Goal: Information Seeking & Learning: Check status

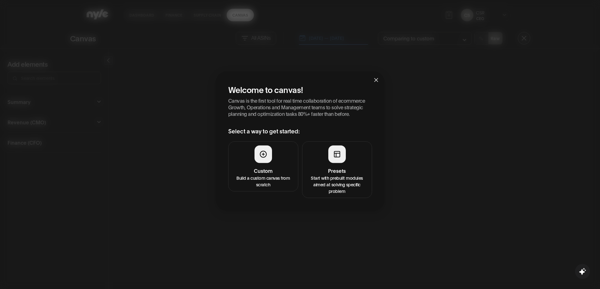
click at [342, 154] on div at bounding box center [338, 154] width 18 height 18
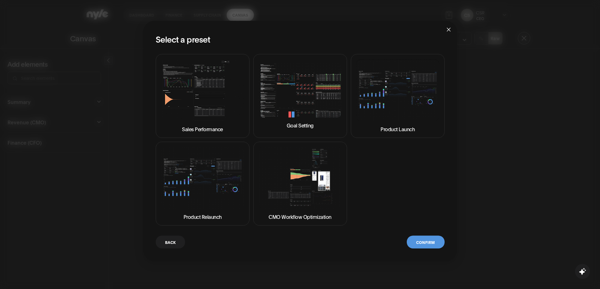
click at [281, 172] on img at bounding box center [300, 178] width 83 height 62
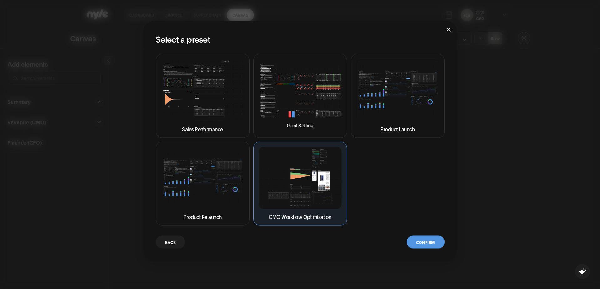
click at [425, 240] on button "Confirm" at bounding box center [426, 241] width 38 height 13
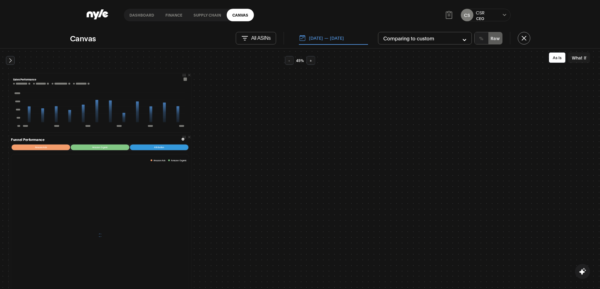
click at [310, 58] on button "+" at bounding box center [311, 60] width 9 height 9
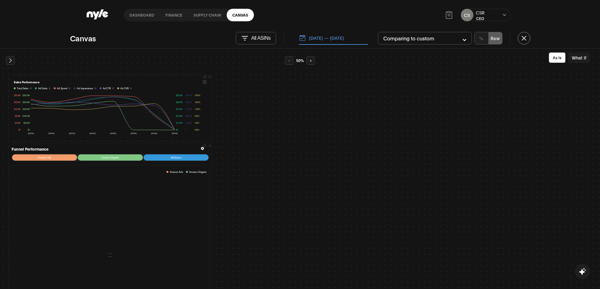
click at [310, 58] on button "+" at bounding box center [311, 60] width 9 height 9
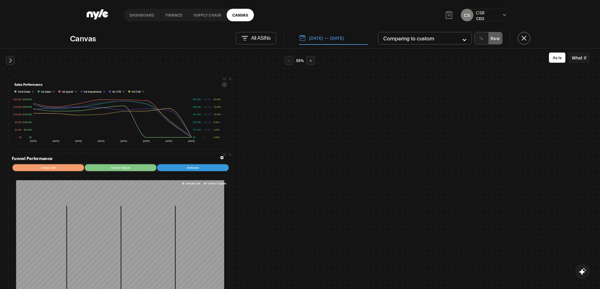
click at [289, 59] on button "-" at bounding box center [289, 60] width 9 height 9
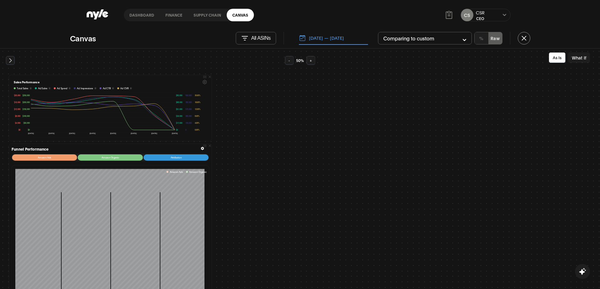
click at [289, 59] on button "-" at bounding box center [289, 60] width 9 height 9
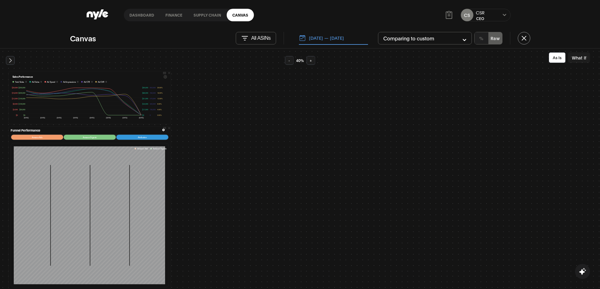
click at [289, 59] on button "-" at bounding box center [289, 60] width 9 height 9
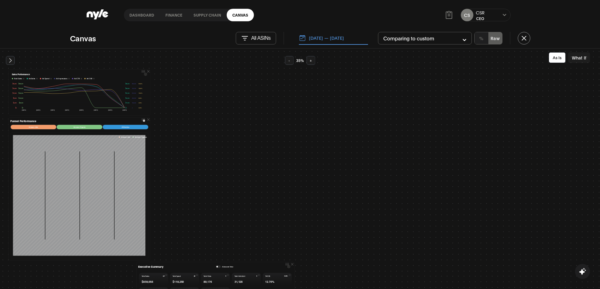
click at [289, 59] on button "-" at bounding box center [289, 60] width 9 height 9
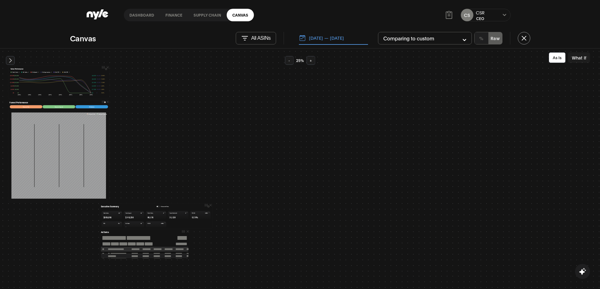
click at [289, 59] on button "-" at bounding box center [289, 60] width 9 height 9
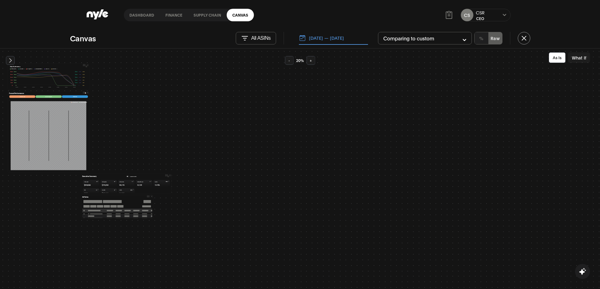
click at [312, 65] on div "Sales Performance Total Sales i Ad Sales i Ad Spend i Ad Impressions i Ad CTR i…" at bounding box center [300, 137] width 585 height 163
click at [312, 61] on button "+" at bounding box center [311, 60] width 9 height 9
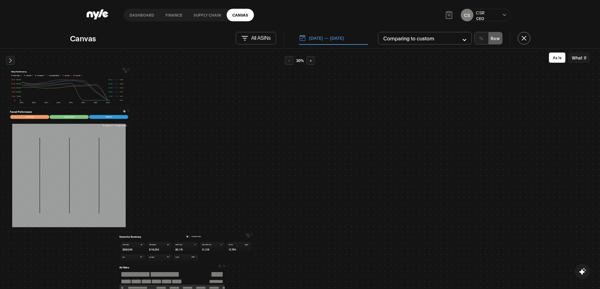
click at [312, 61] on button "+" at bounding box center [311, 60] width 9 height 9
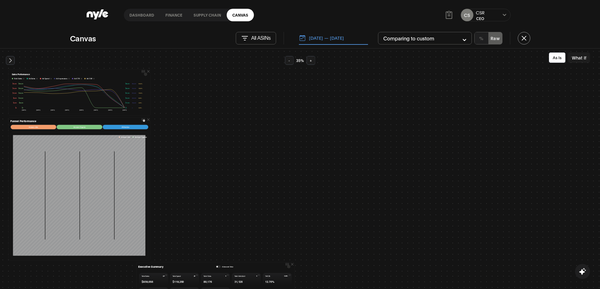
click at [312, 61] on button "+" at bounding box center [311, 60] width 9 height 9
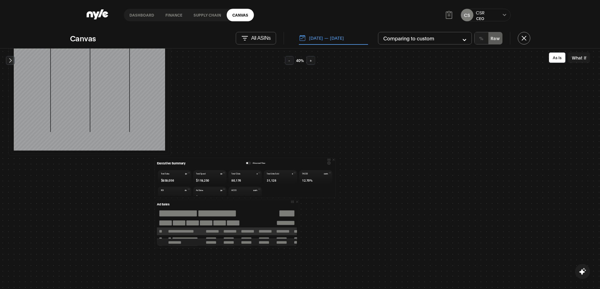
scroll to position [134, 0]
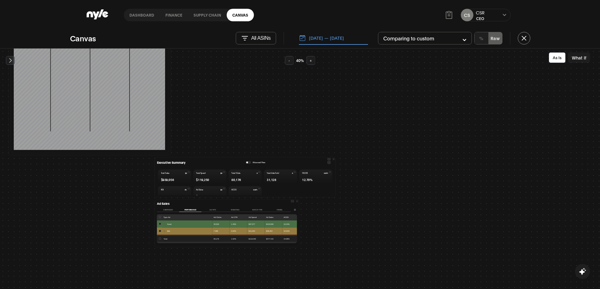
click at [209, 209] on button "Ad Type" at bounding box center [213, 209] width 22 height 4
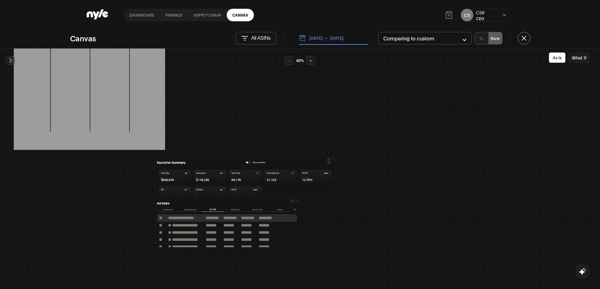
click at [189, 209] on button "Performance" at bounding box center [190, 209] width 22 height 4
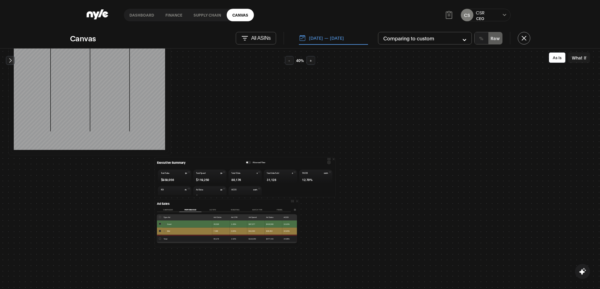
click at [276, 209] on button "Funnel" at bounding box center [280, 209] width 22 height 4
